Goal: Task Accomplishment & Management: Manage account settings

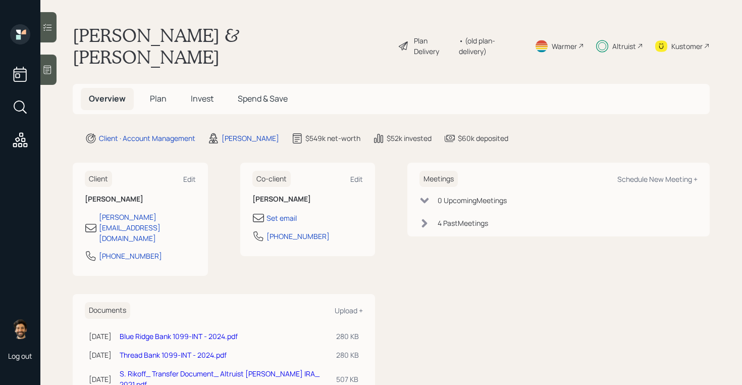
click at [152, 93] on span "Plan" at bounding box center [158, 98] width 17 height 11
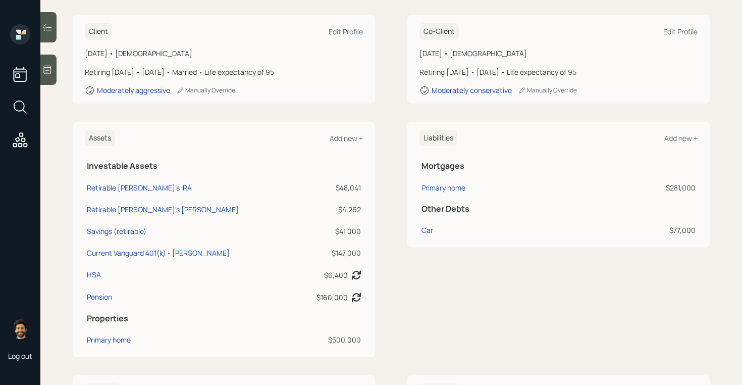
scroll to position [165, 0]
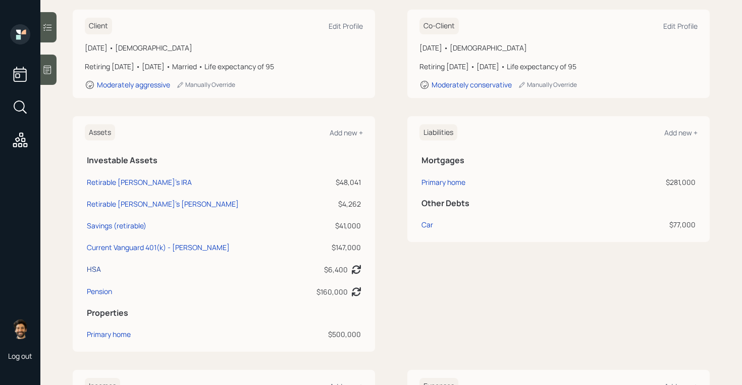
click at [91, 264] on div "HSA" at bounding box center [94, 269] width 14 height 11
select select "hsa"
select select "balanced"
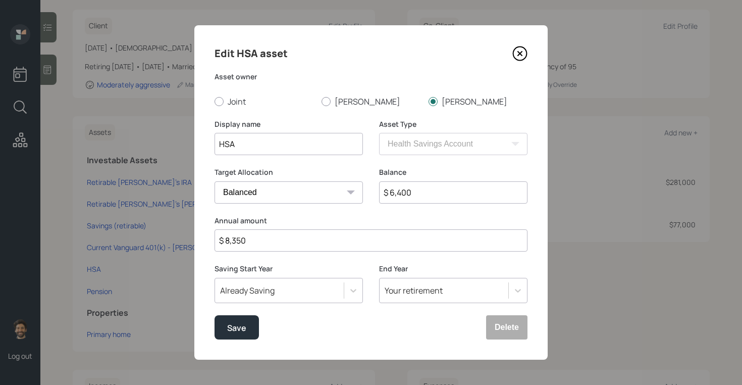
click at [401, 188] on input "$ 6,400" at bounding box center [453, 192] width 148 height 22
type input "$ 17,500"
click at [245, 328] on div "Save" at bounding box center [236, 328] width 19 height 14
